Goal: Task Accomplishment & Management: Manage account settings

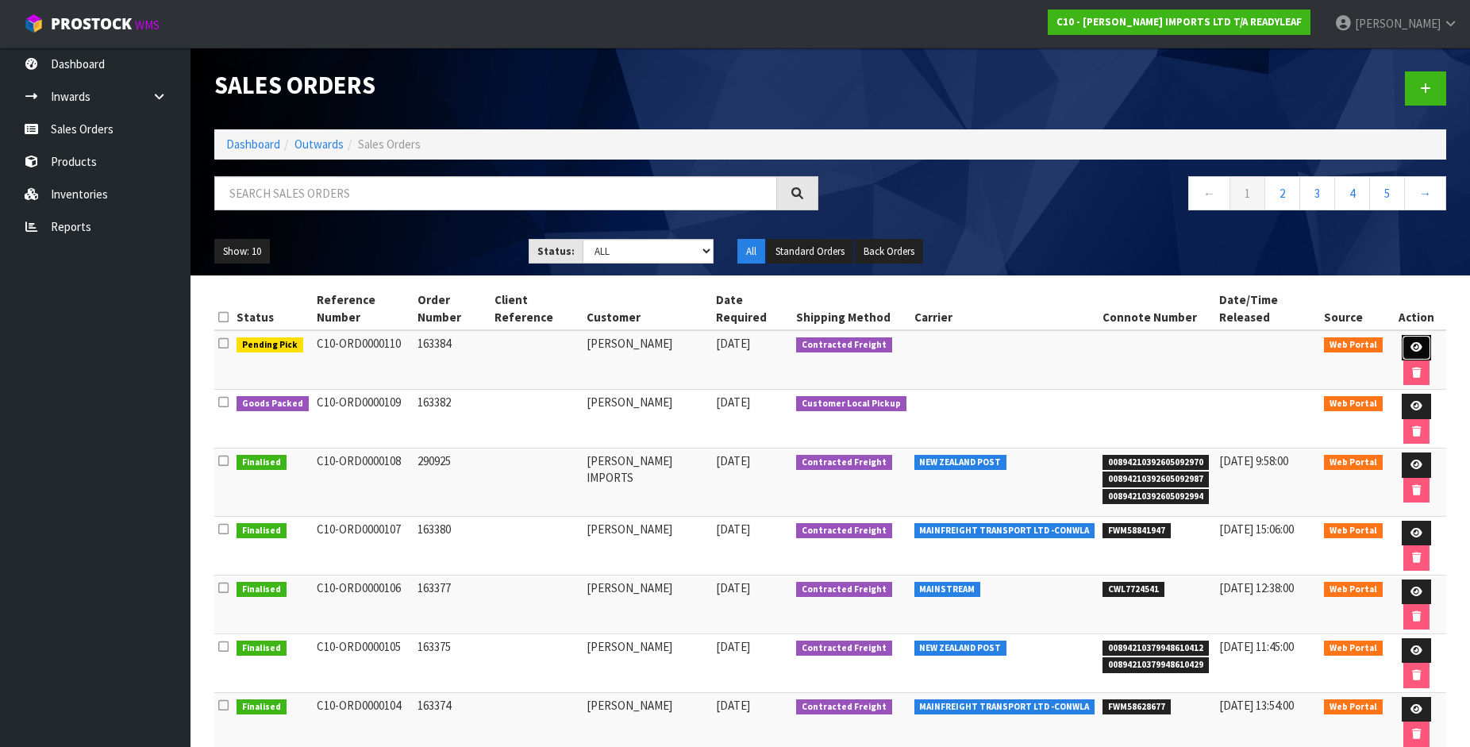
click at [1410, 342] on icon at bounding box center [1416, 347] width 12 height 10
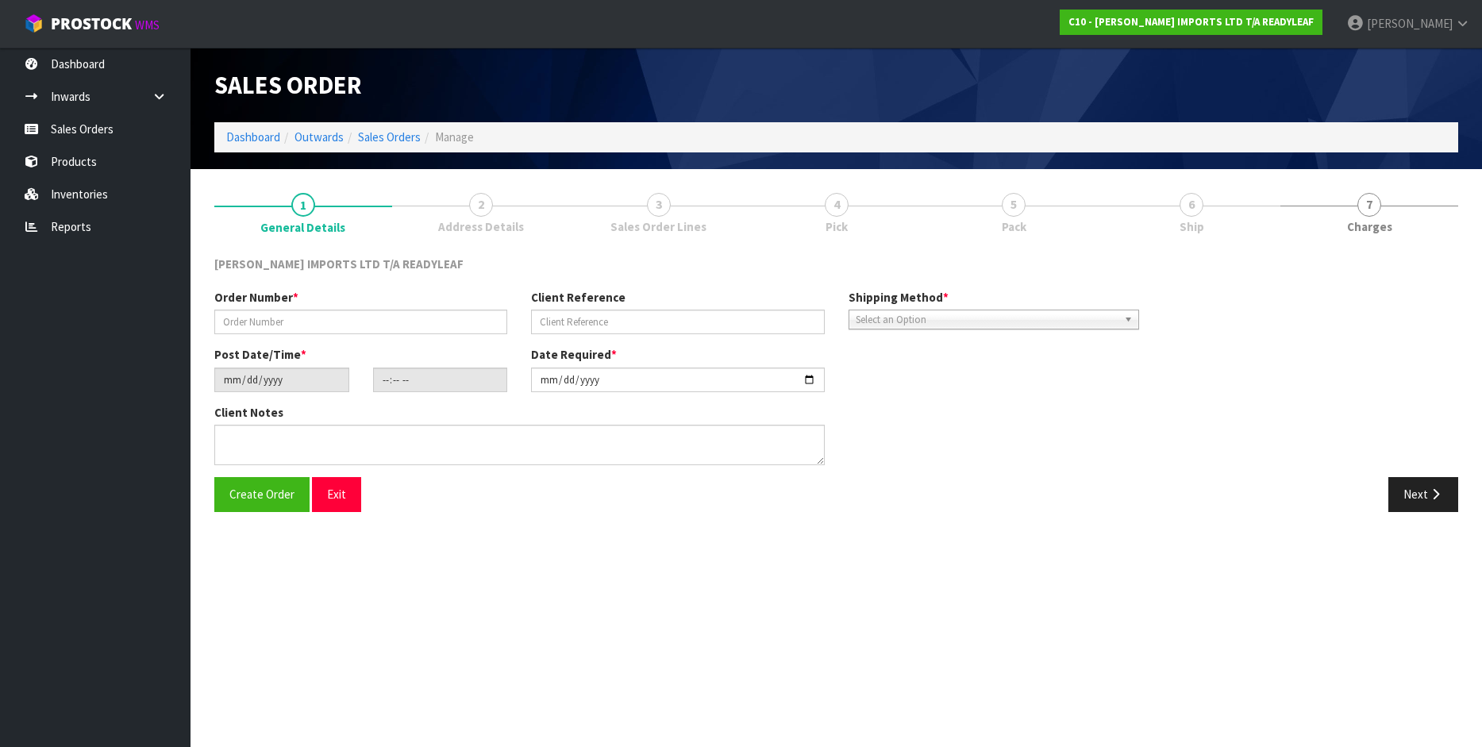
type input "163384"
type input "2025-10-01"
type input "12:58:00.000"
type input "2025-10-02"
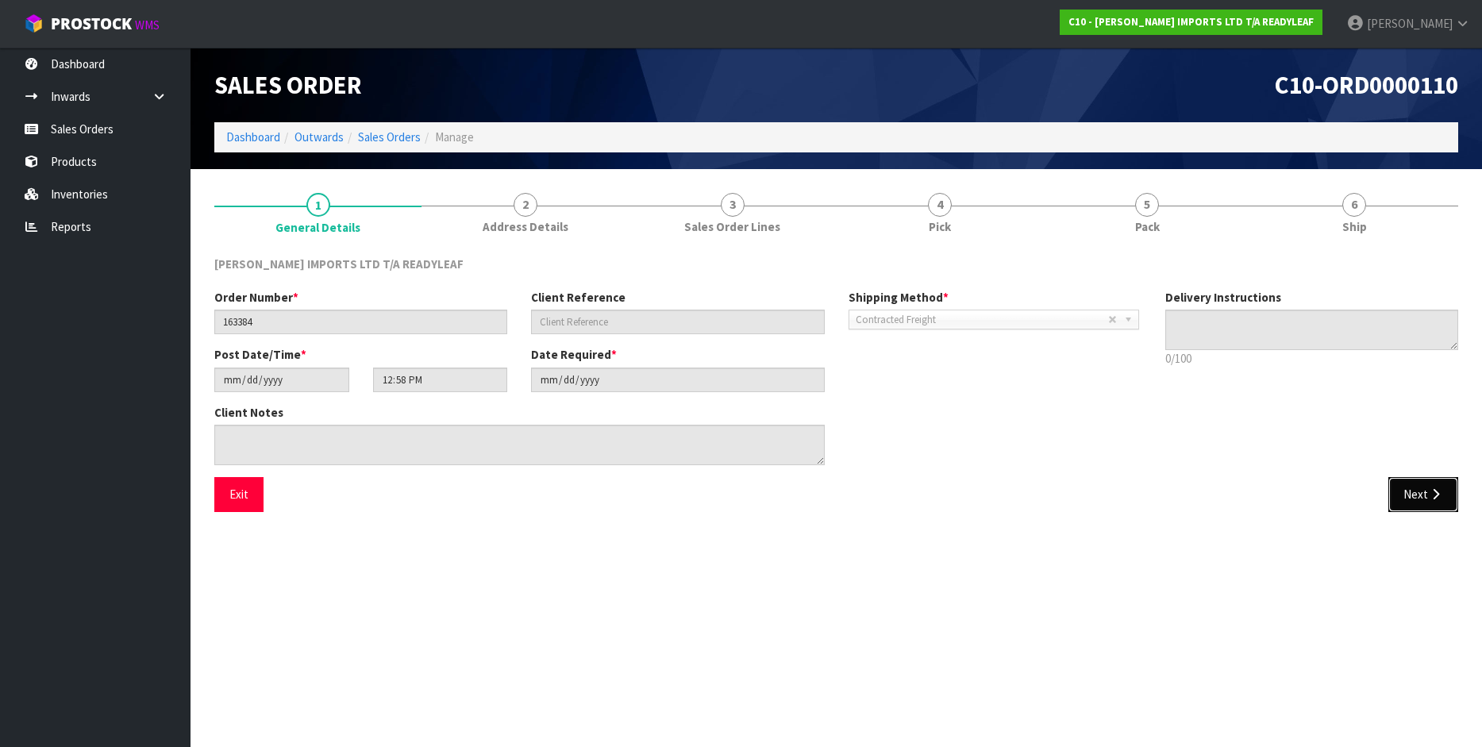
click at [1411, 503] on button "Next" at bounding box center [1423, 494] width 70 height 34
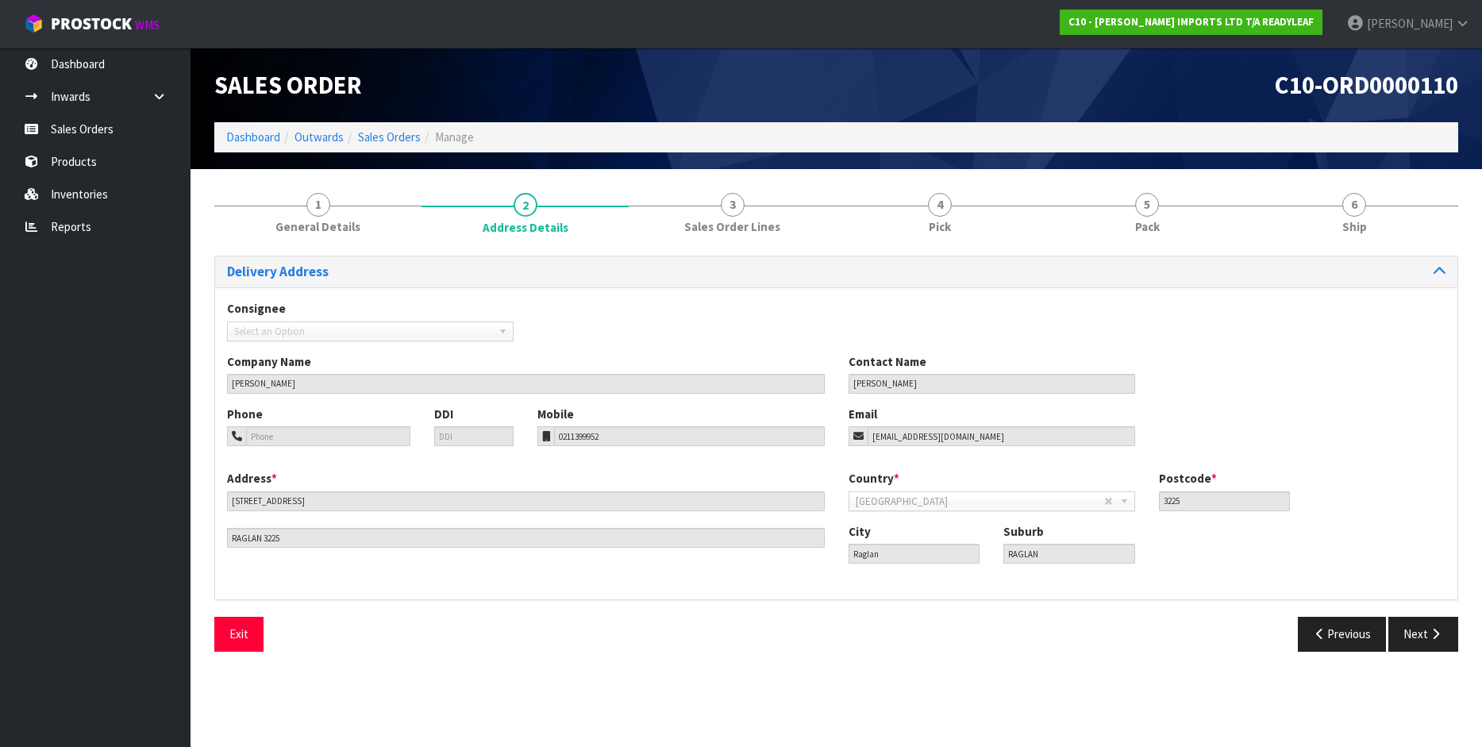
click at [1411, 503] on div "Country * Afghanistan Aland Islands Albania Algeria American Samoa Andorra Ango…" at bounding box center [1146, 496] width 621 height 52
click at [1430, 635] on icon "button" at bounding box center [1435, 634] width 15 height 12
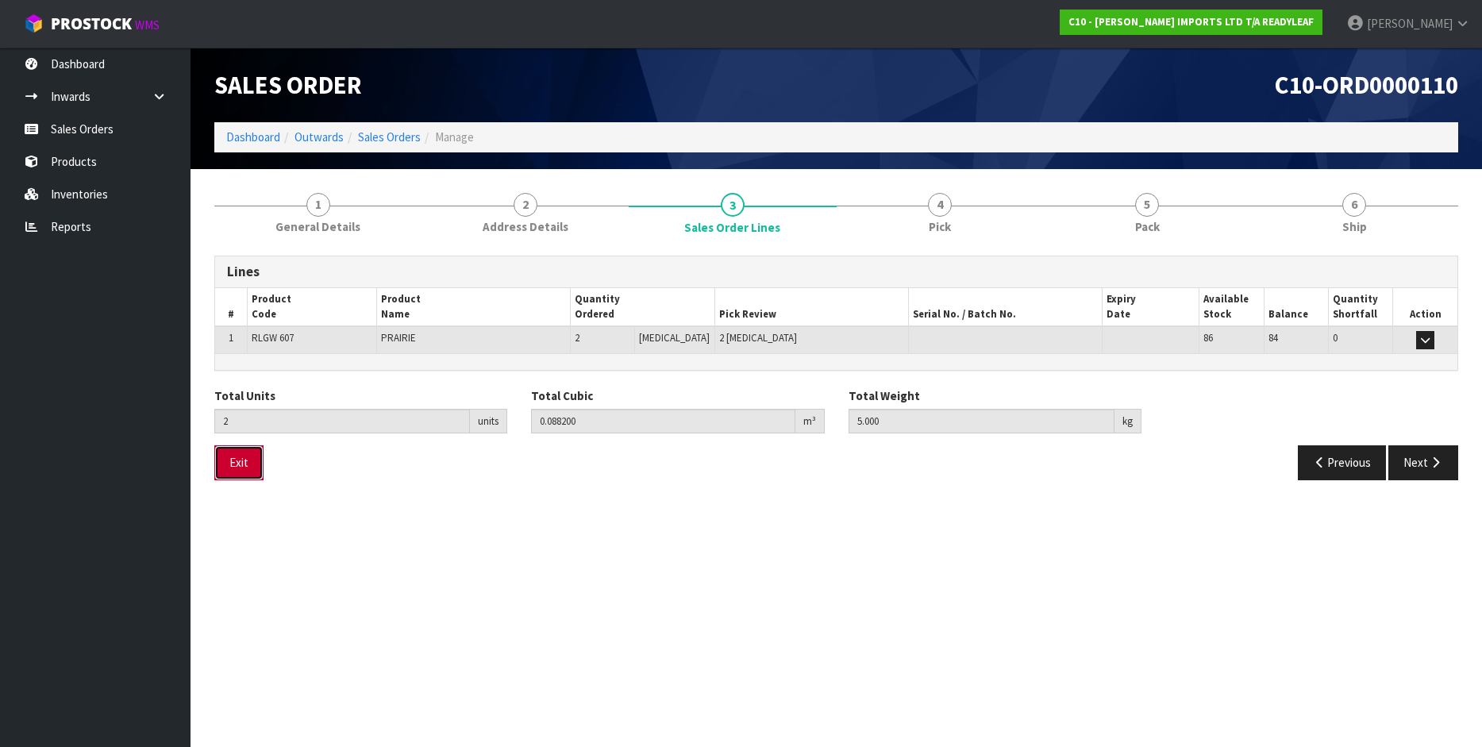
click at [242, 464] on button "Exit" at bounding box center [238, 462] width 49 height 34
